Goal: Task Accomplishment & Management: Manage account settings

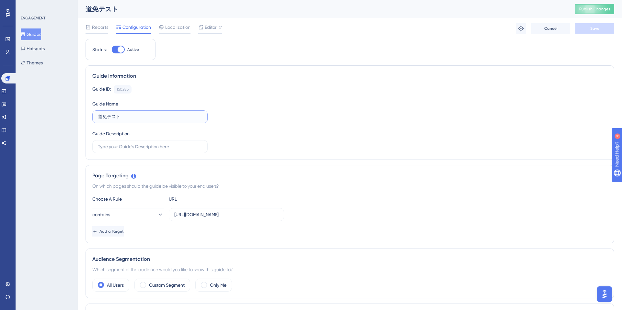
click at [130, 114] on input "道免テスト" at bounding box center [150, 116] width 104 height 7
type input "道"
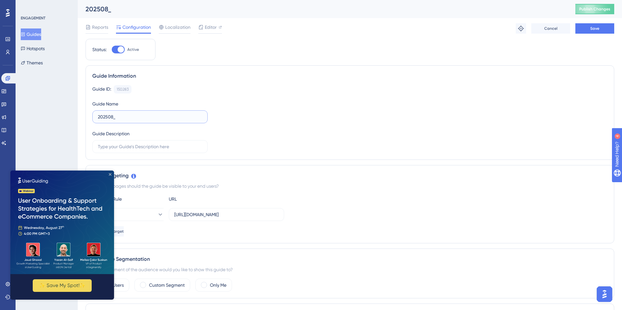
click at [110, 175] on icon "Close Preview" at bounding box center [110, 174] width 3 height 3
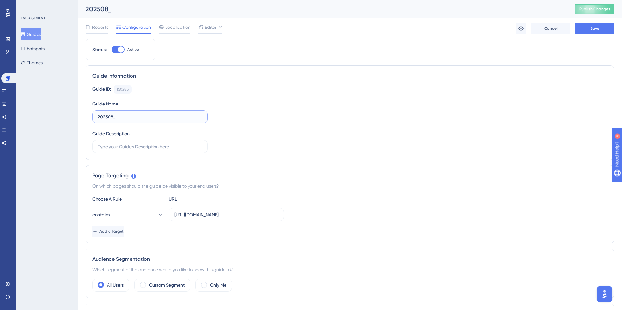
click at [135, 116] on input "202508_" at bounding box center [150, 116] width 104 height 7
type input "202508_YouTube動画_離脱防止施策"
click at [252, 144] on div "Guide ID: 150283 Copy Guide Name 202508_YouTube動画_離脱防止施策 Guide Description" at bounding box center [349, 119] width 515 height 68
click at [592, 30] on span "Save" at bounding box center [594, 28] width 9 height 5
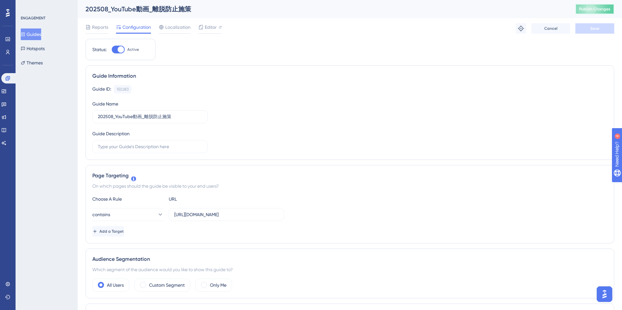
click at [590, 9] on span "Publish Changes" at bounding box center [594, 8] width 31 height 5
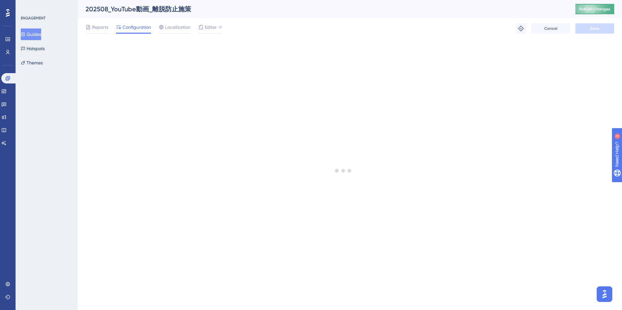
click at [587, 10] on span "Publish Changes" at bounding box center [594, 8] width 31 height 5
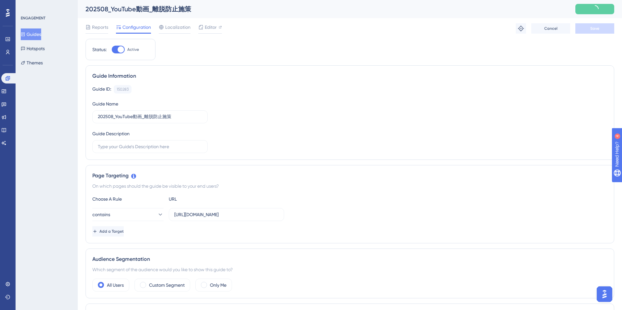
click at [41, 33] on button "Guides" at bounding box center [31, 34] width 20 height 12
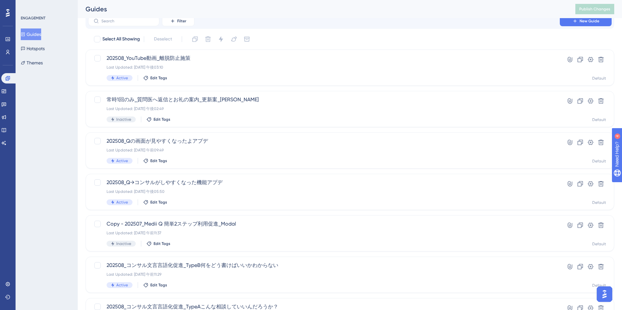
scroll to position [192, 0]
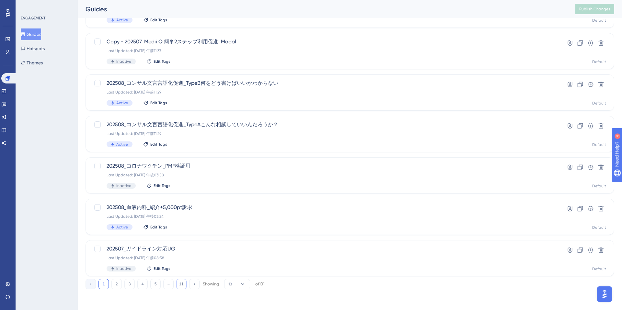
click at [180, 286] on button "11" at bounding box center [181, 284] width 10 height 10
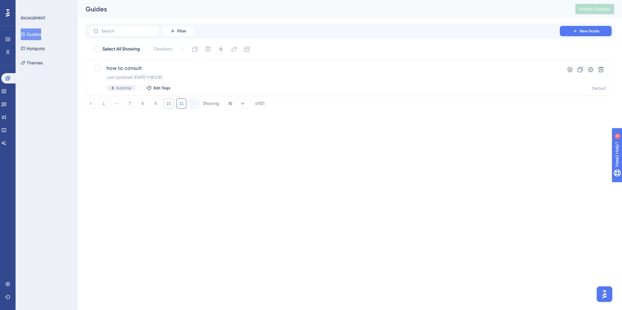
click at [170, 106] on button "10" at bounding box center [168, 103] width 10 height 10
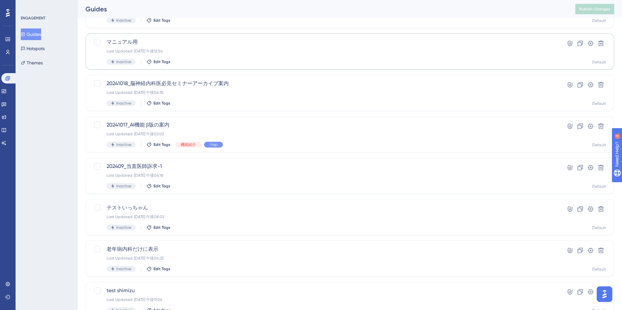
scroll to position [192, 0]
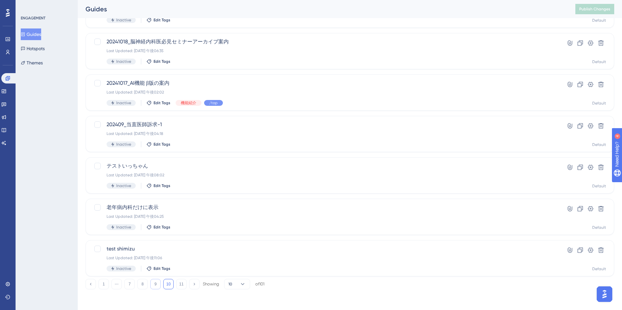
click at [156, 286] on button "9" at bounding box center [155, 284] width 10 height 10
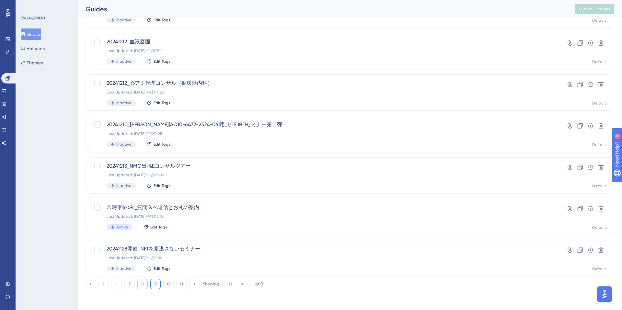
click at [142, 284] on button "8" at bounding box center [142, 284] width 10 height 10
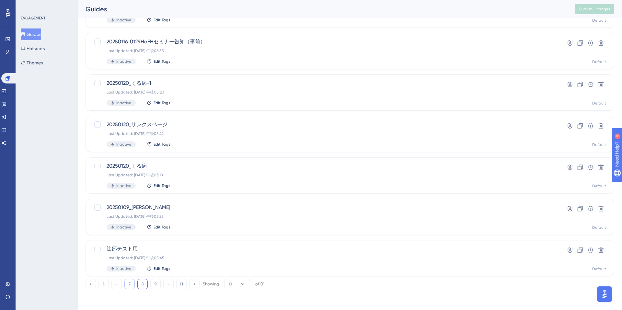
click at [129, 287] on button "7" at bounding box center [129, 284] width 10 height 10
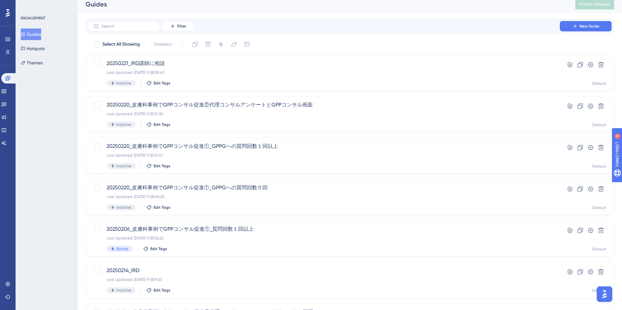
scroll to position [0, 0]
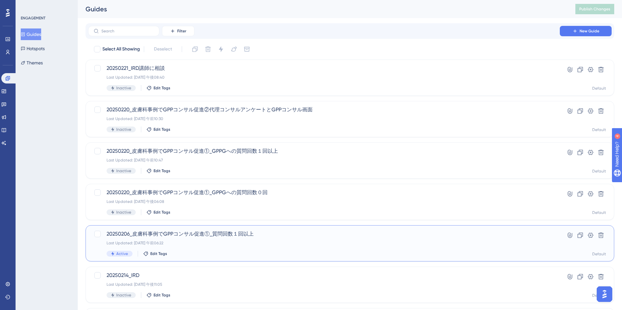
click at [269, 234] on span "20250206_皮膚科事例でGPPコンサル促進①_質問回数１回以上" at bounding box center [324, 234] width 435 height 8
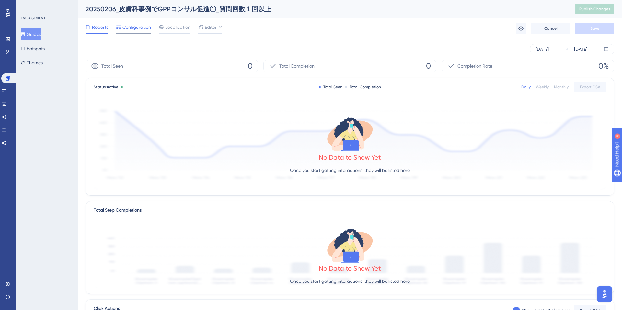
click at [132, 30] on span "Configuration" at bounding box center [136, 27] width 28 height 8
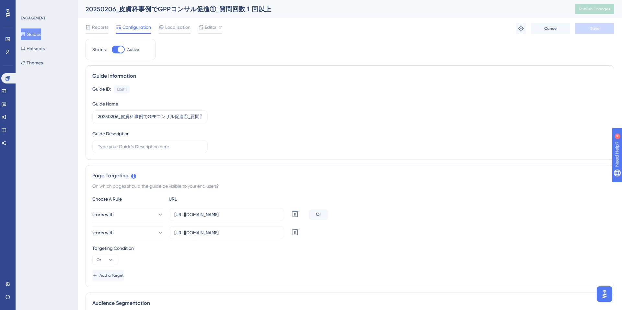
click at [121, 50] on div at bounding box center [121, 49] width 6 height 6
click at [112, 50] on input "Active" at bounding box center [111, 50] width 0 height 0
checkbox input "false"
click at [601, 29] on button "Save" at bounding box center [594, 28] width 39 height 10
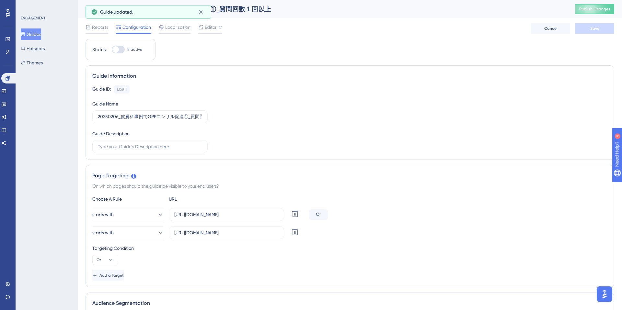
click at [594, 12] on button "Publish Changes" at bounding box center [594, 9] width 39 height 10
click at [40, 36] on button "Guides" at bounding box center [31, 34] width 20 height 12
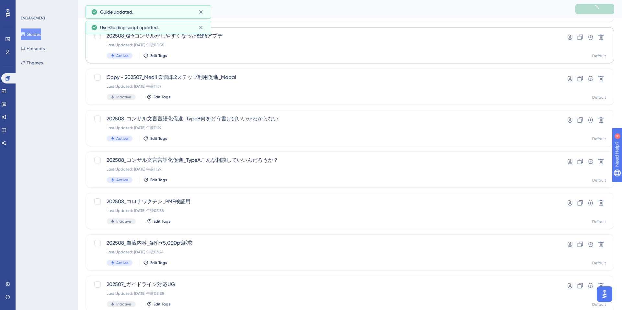
scroll to position [192, 0]
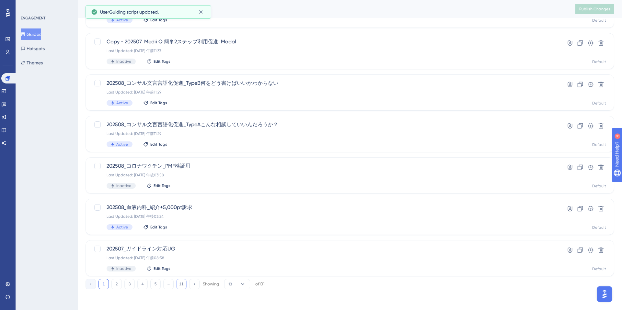
click at [181, 286] on button "11" at bounding box center [181, 284] width 10 height 10
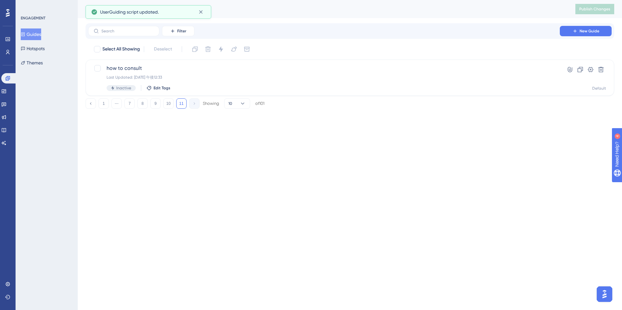
scroll to position [0, 0]
click at [129, 103] on button "7" at bounding box center [129, 103] width 10 height 10
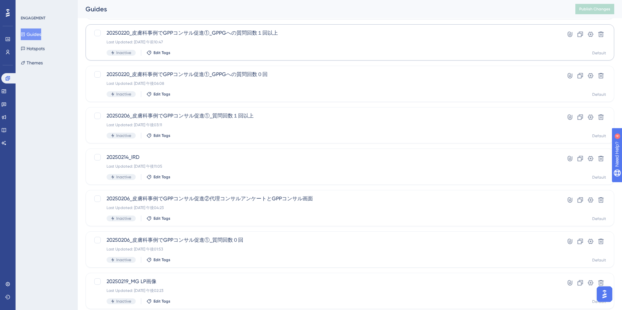
scroll to position [192, 0]
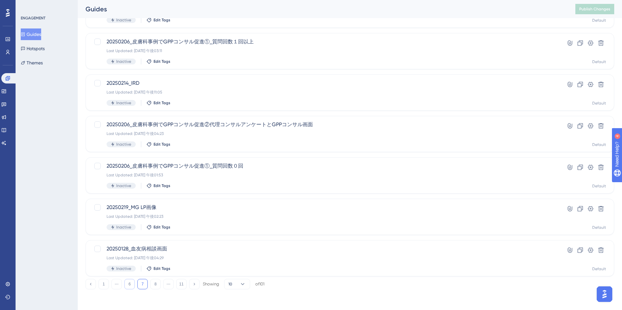
click at [133, 283] on button "6" at bounding box center [129, 284] width 10 height 10
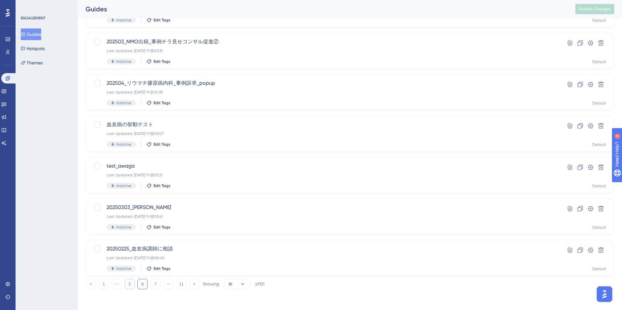
click at [127, 285] on button "5" at bounding box center [129, 284] width 10 height 10
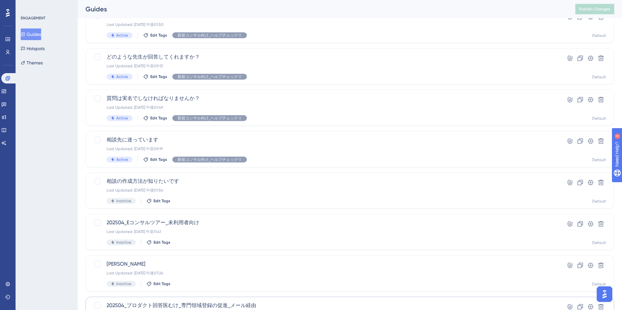
scroll to position [81, 0]
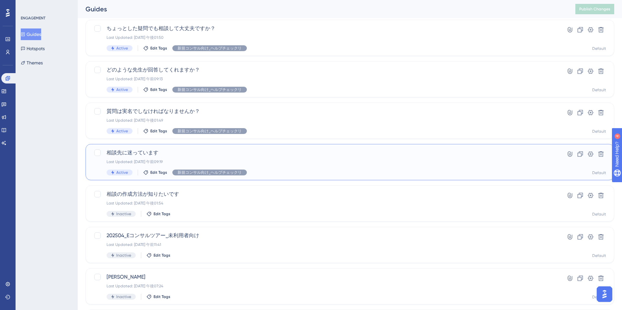
click at [276, 163] on div "Last Updated: [DATE] 午前09:19" at bounding box center [324, 161] width 435 height 5
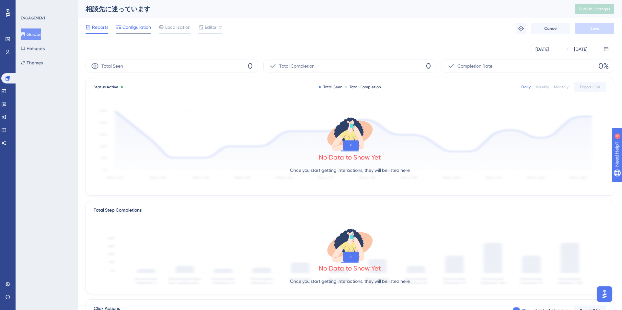
click at [137, 28] on span "Configuration" at bounding box center [136, 27] width 28 height 8
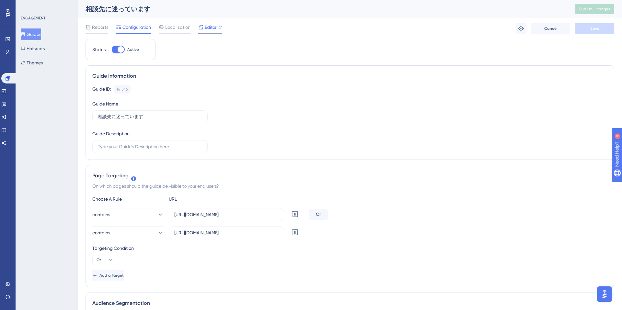
click at [206, 26] on span "Editor" at bounding box center [211, 27] width 12 height 8
click at [40, 38] on button "Guides" at bounding box center [31, 34] width 20 height 12
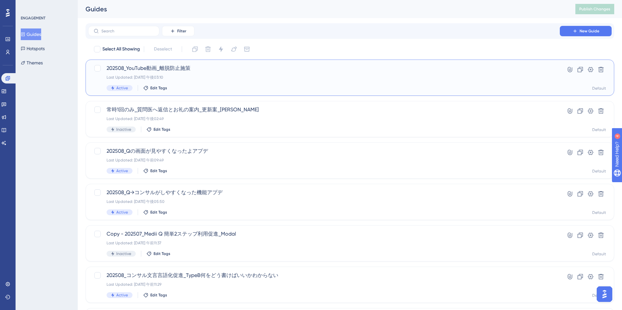
click at [221, 85] on div "202508_YouTube動画_離脱防止施策 Last Updated: [DATE] 午後03:10 Active Edit Tags" at bounding box center [324, 77] width 435 height 27
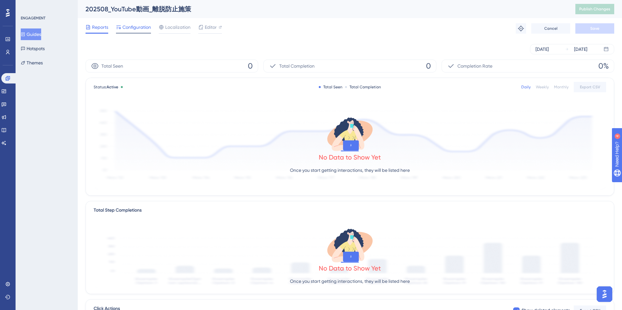
click at [135, 31] on div "Configuration" at bounding box center [133, 28] width 35 height 10
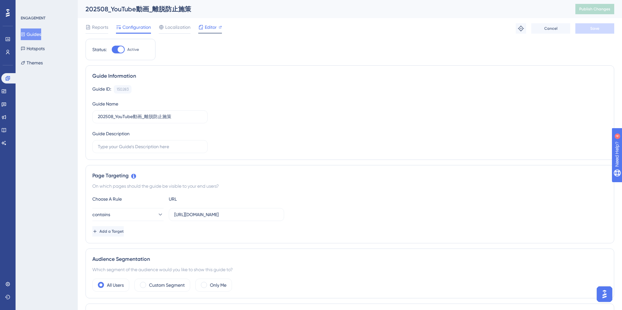
click at [209, 29] on span "Editor" at bounding box center [211, 27] width 12 height 8
